Goal: Navigation & Orientation: Find specific page/section

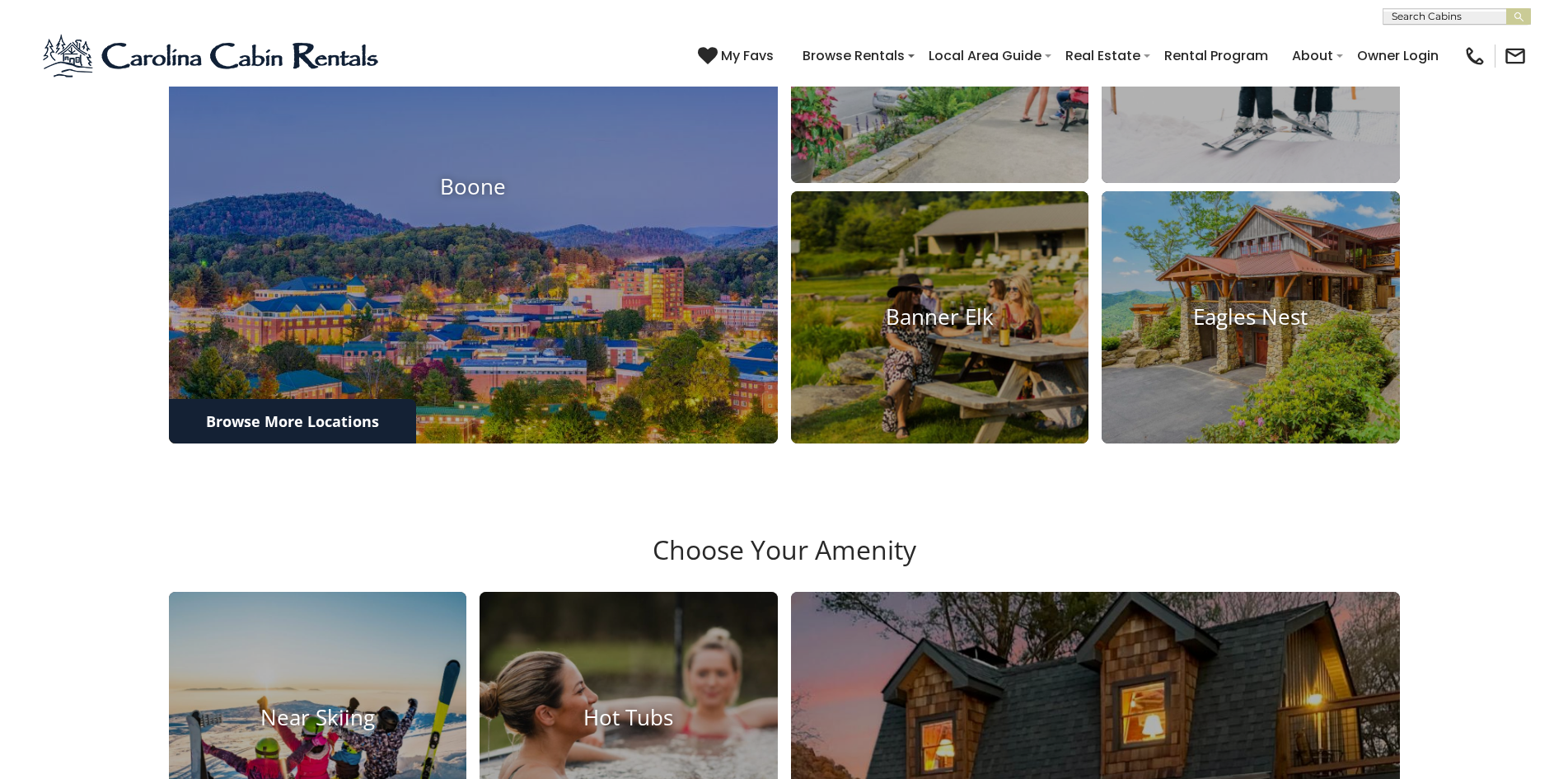
scroll to position [972, 0]
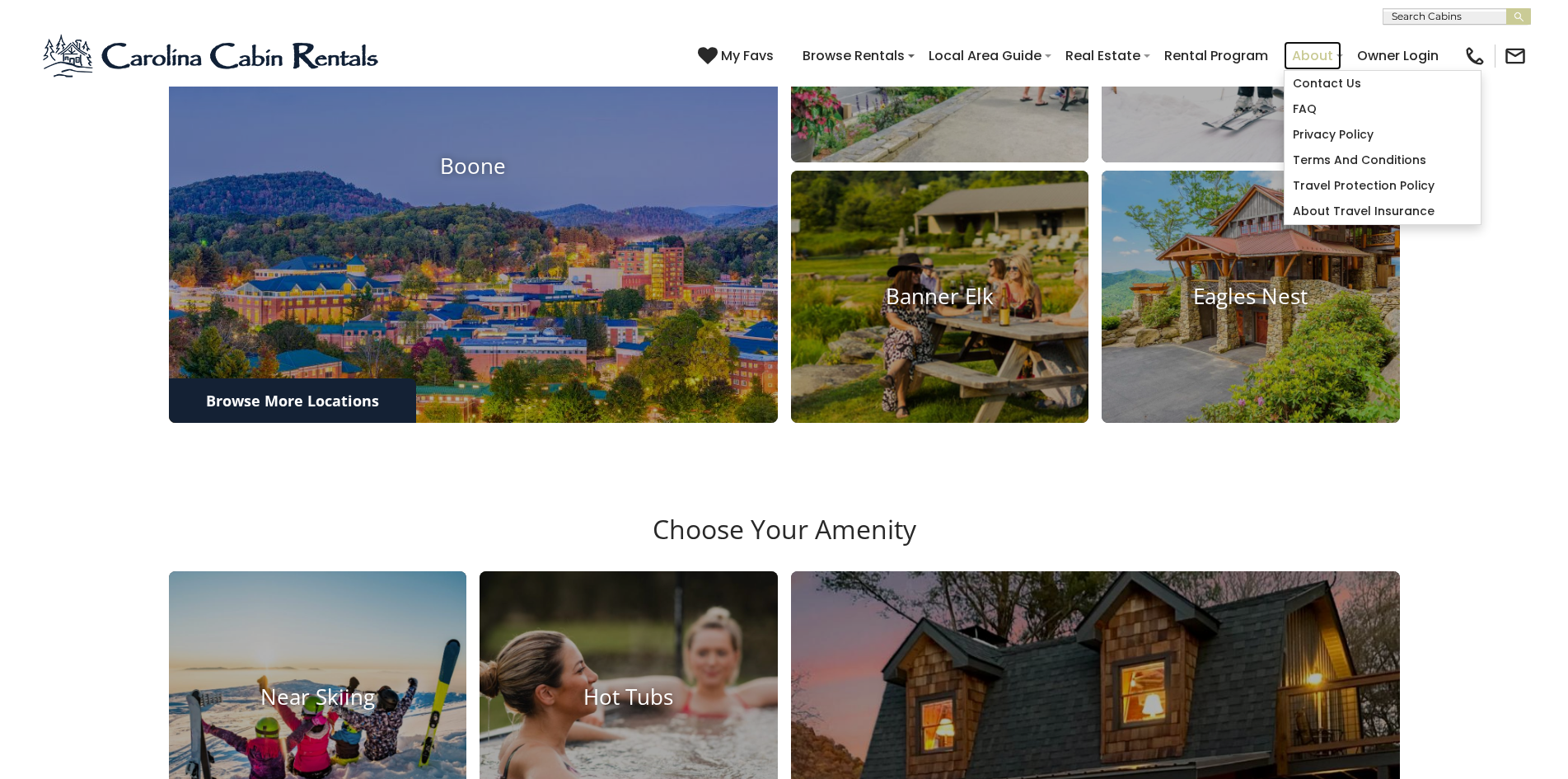
click at [1298, 46] on link "About" at bounding box center [1312, 56] width 58 height 29
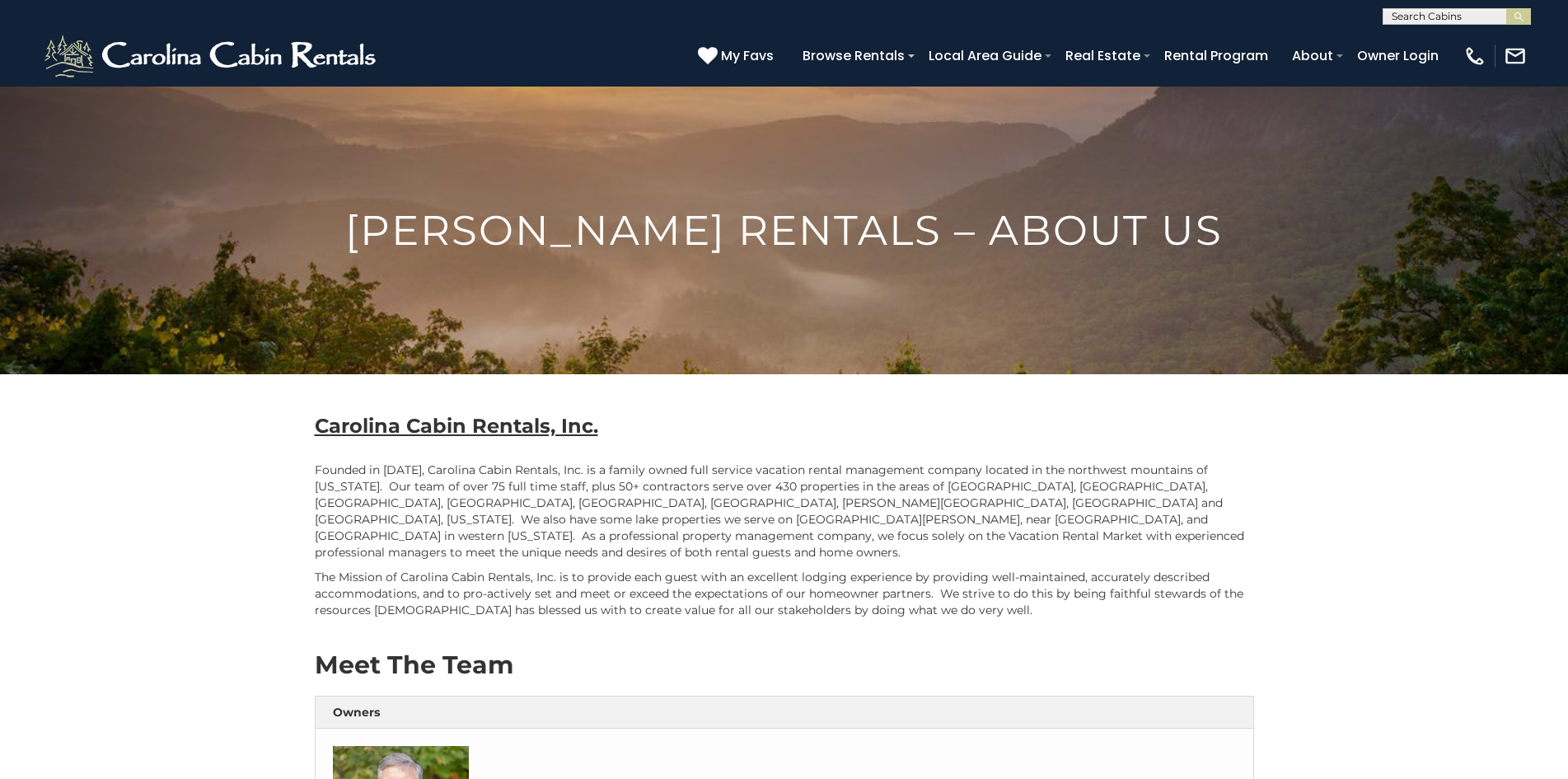
scroll to position [22, 0]
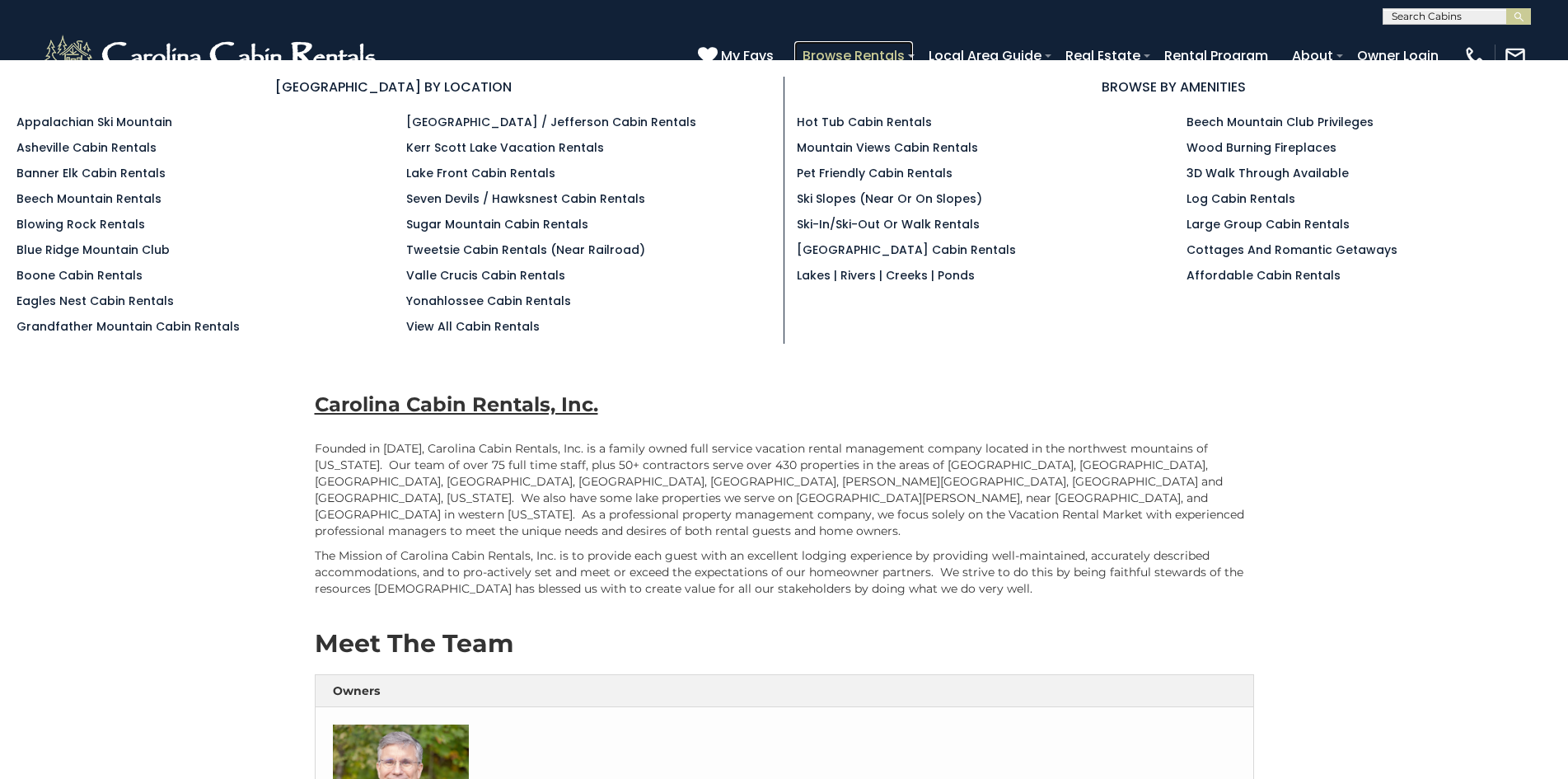
click at [829, 48] on link "Browse Rentals" at bounding box center [854, 56] width 119 height 29
